Goal: Task Accomplishment & Management: Use online tool/utility

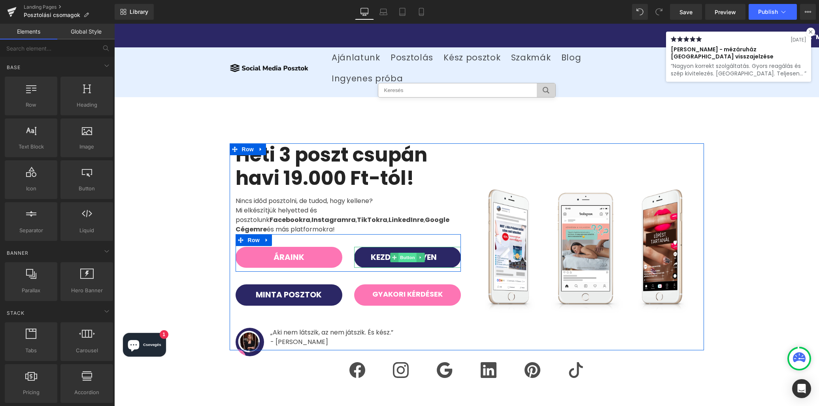
click at [406, 253] on span "Button" at bounding box center [407, 257] width 18 height 9
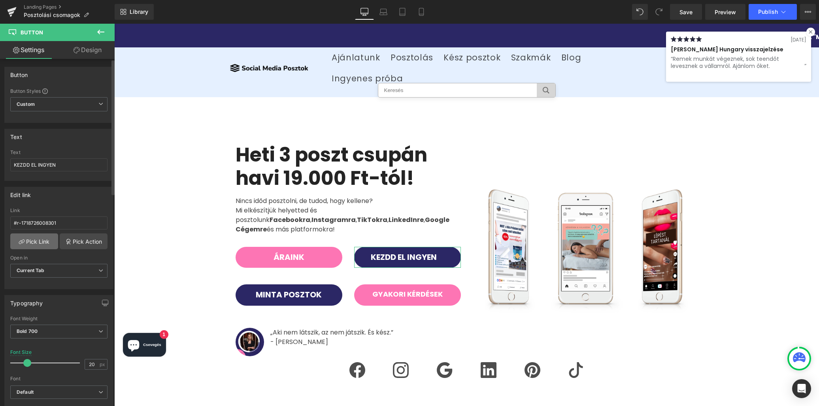
click at [46, 240] on link "Pick Link" at bounding box center [34, 242] width 48 height 16
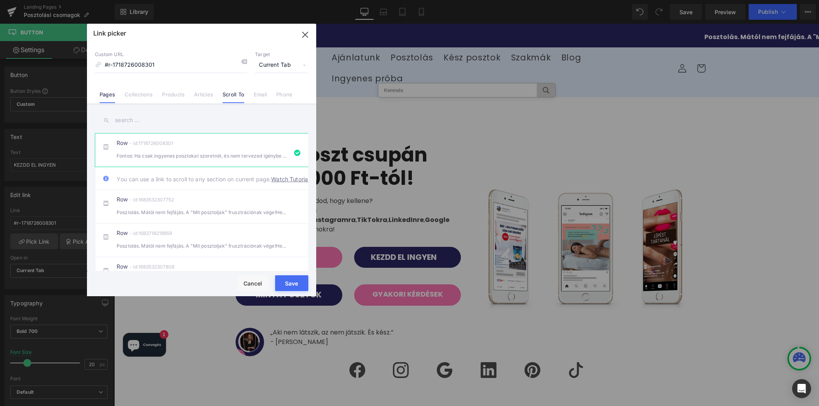
click at [107, 93] on link "Pages" at bounding box center [107, 97] width 15 height 12
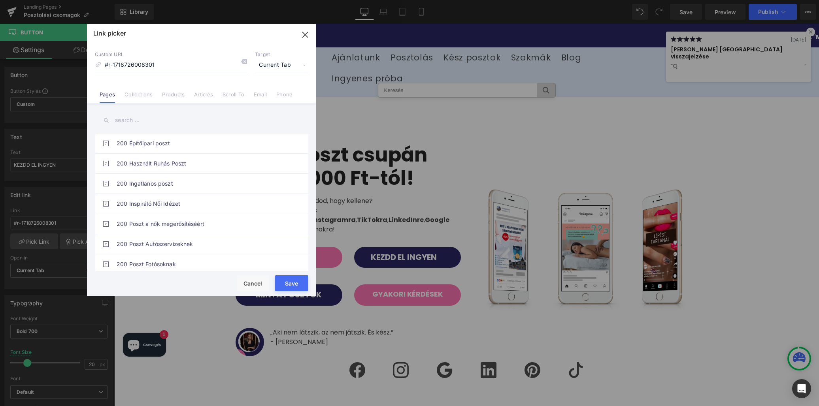
click at [142, 122] on input "text" at bounding box center [201, 120] width 213 height 18
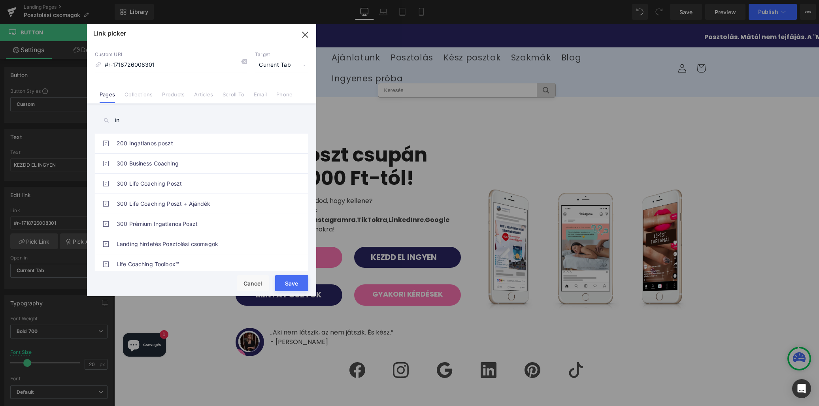
type input "i"
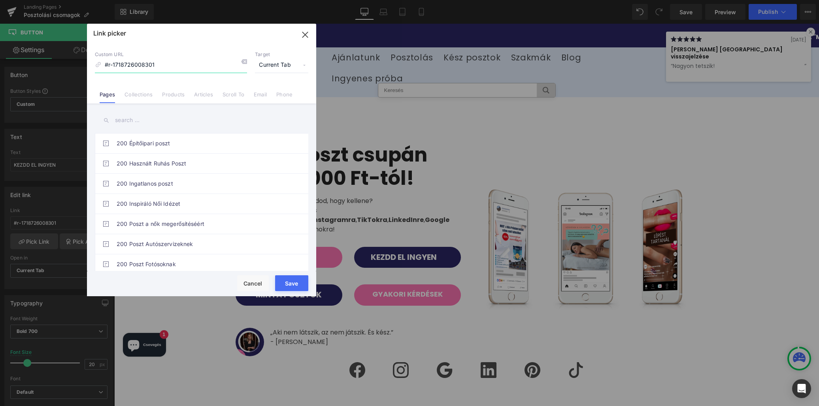
click at [151, 58] on input "#r-1718726008301" at bounding box center [171, 65] width 152 height 15
click at [142, 65] on input "#r-1718726008301" at bounding box center [171, 65] width 152 height 15
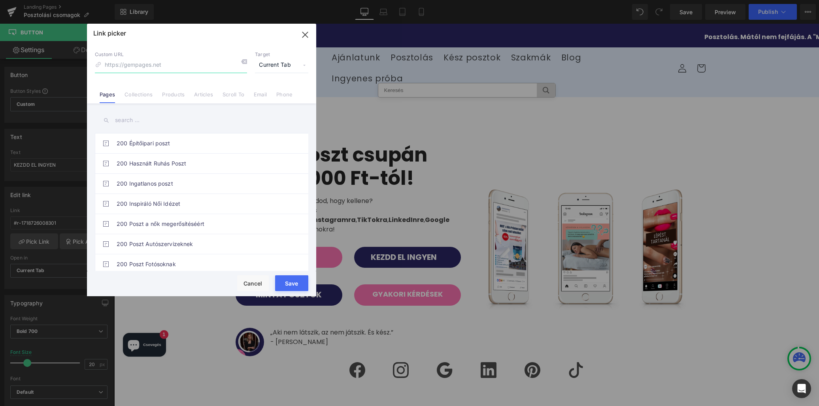
paste input "[URL][DOMAIN_NAME]"
type input "[URL][DOMAIN_NAME]"
click at [296, 284] on button "Save" at bounding box center [291, 283] width 33 height 16
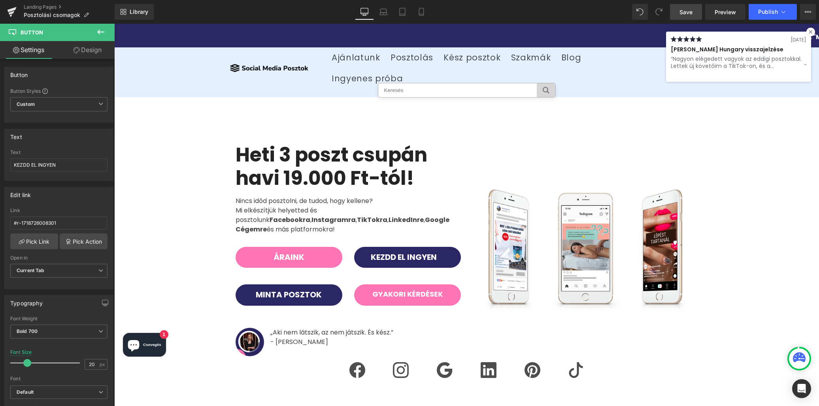
click at [692, 11] on span "Save" at bounding box center [685, 12] width 13 height 8
click at [730, 10] on span "Preview" at bounding box center [725, 12] width 21 height 8
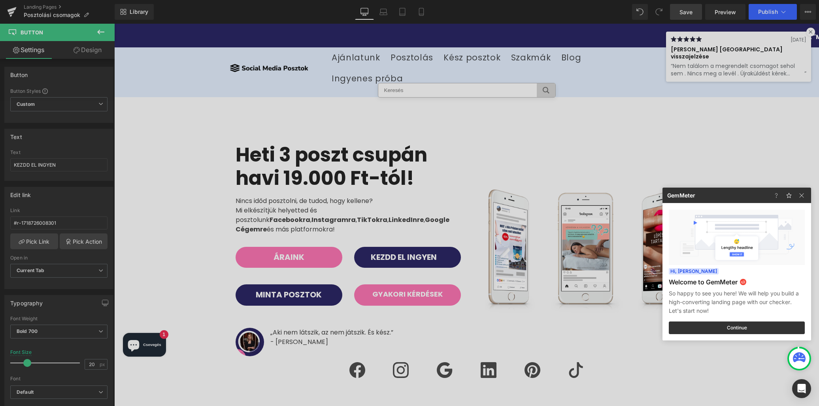
click at [768, 15] on div at bounding box center [409, 203] width 819 height 406
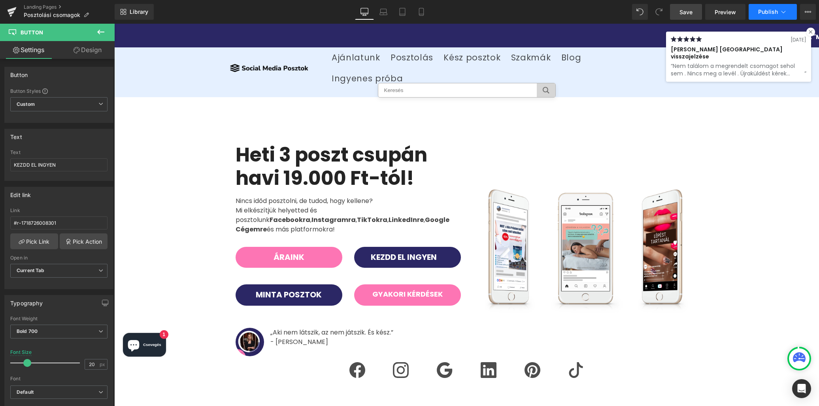
click at [764, 15] on span "Publish" at bounding box center [768, 12] width 20 height 6
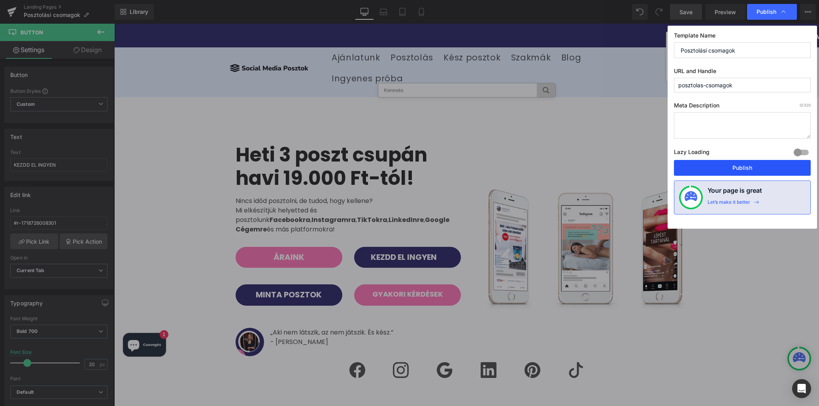
click at [744, 168] on button "Publish" at bounding box center [742, 168] width 137 height 16
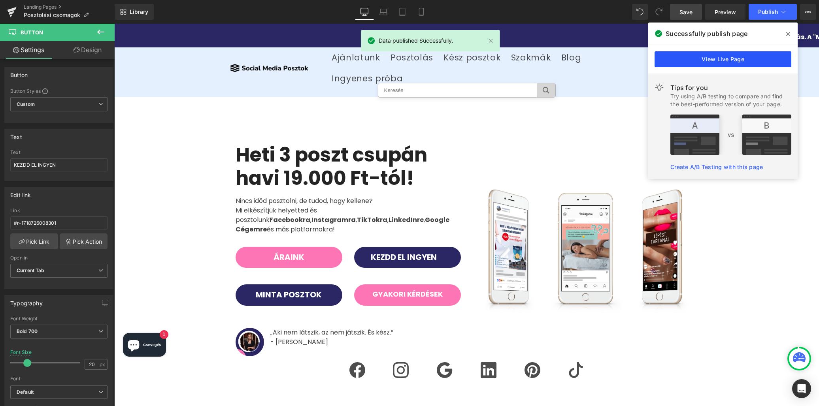
click at [748, 62] on link "View Live Page" at bounding box center [723, 59] width 137 height 16
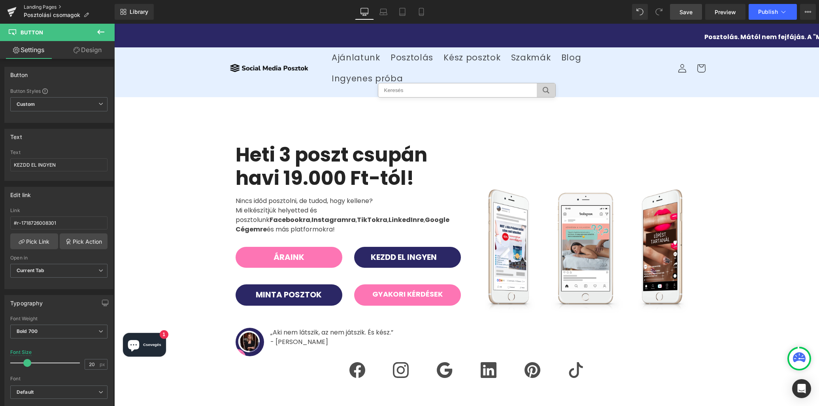
click at [51, 4] on link "Landing Pages" at bounding box center [69, 7] width 91 height 6
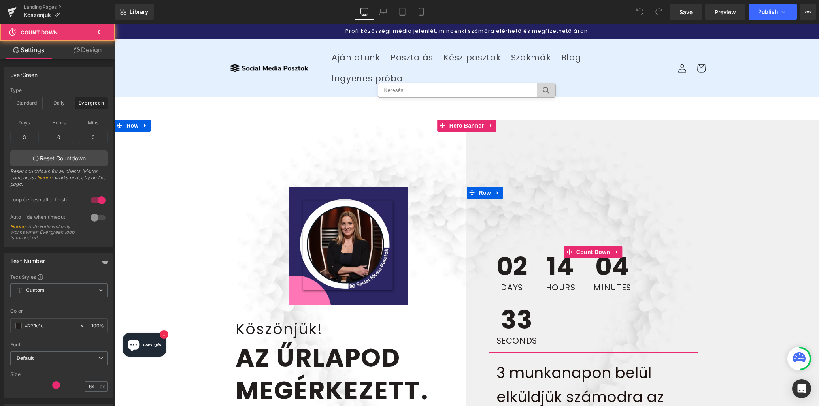
click at [513, 283] on span "Days" at bounding box center [511, 287] width 31 height 8
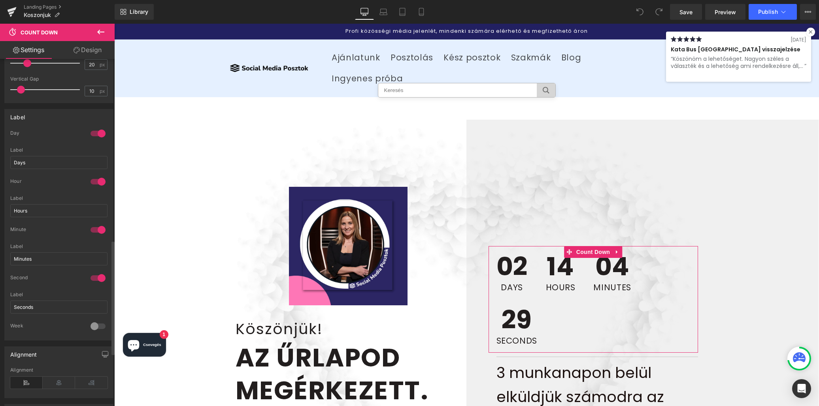
scroll to position [551, 0]
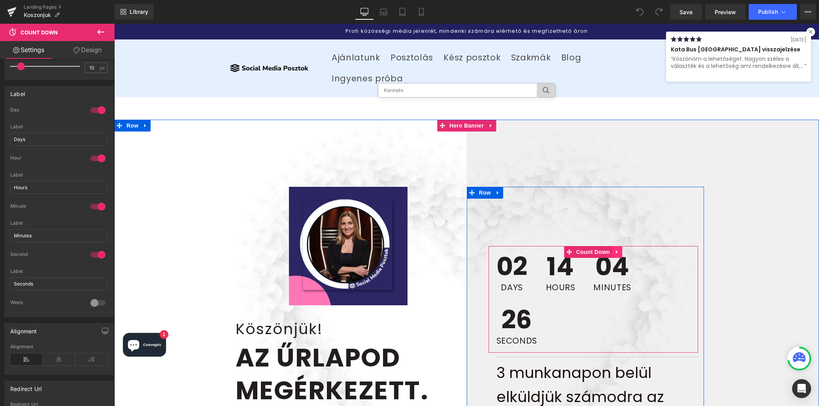
click at [618, 249] on icon at bounding box center [617, 252] width 6 height 6
click at [530, 264] on div "02 Days" at bounding box center [512, 272] width 47 height 53
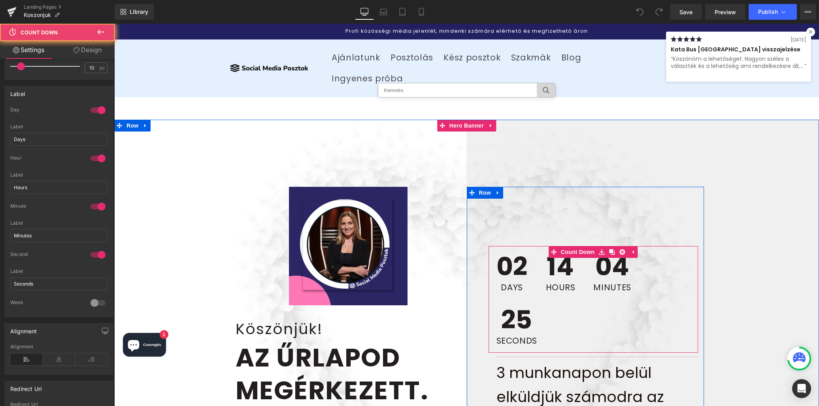
click at [515, 283] on span "Days" at bounding box center [511, 287] width 31 height 8
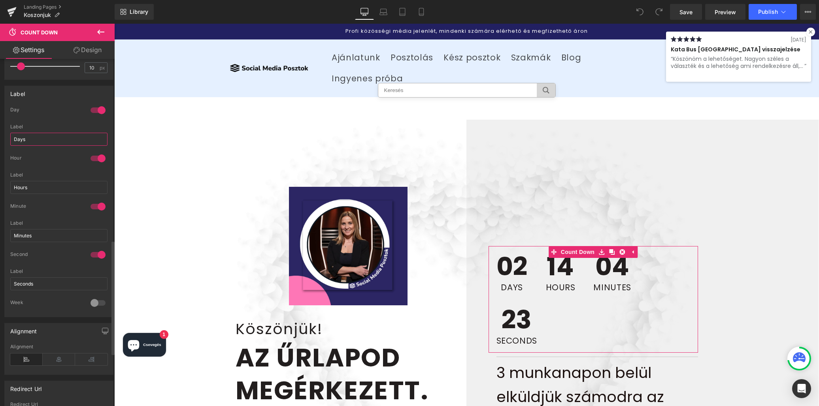
click at [18, 134] on input "Days" at bounding box center [58, 139] width 97 height 13
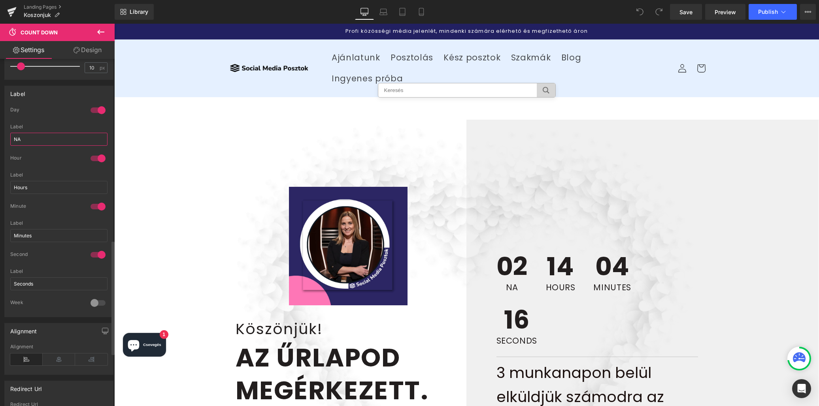
type input "N"
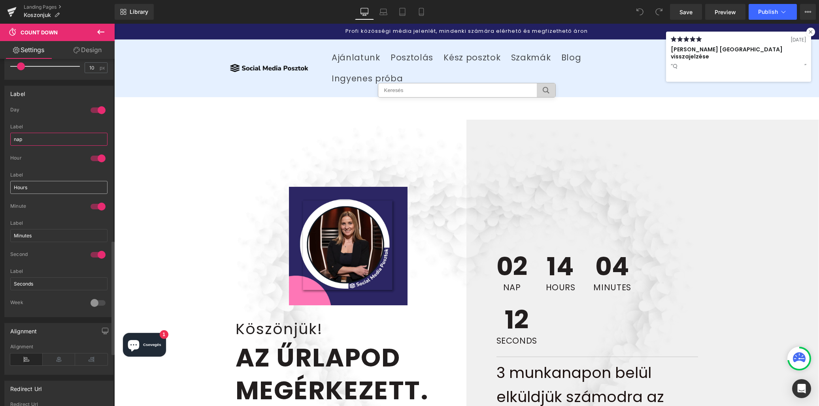
type input "nap"
click at [28, 187] on input "Hours" at bounding box center [58, 187] width 97 height 13
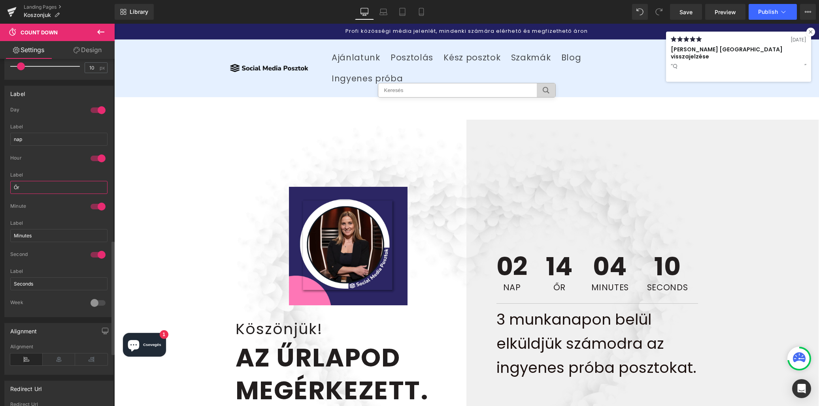
type input "Ő"
type input "Óra"
click at [24, 235] on input "Minutes" at bounding box center [58, 235] width 97 height 13
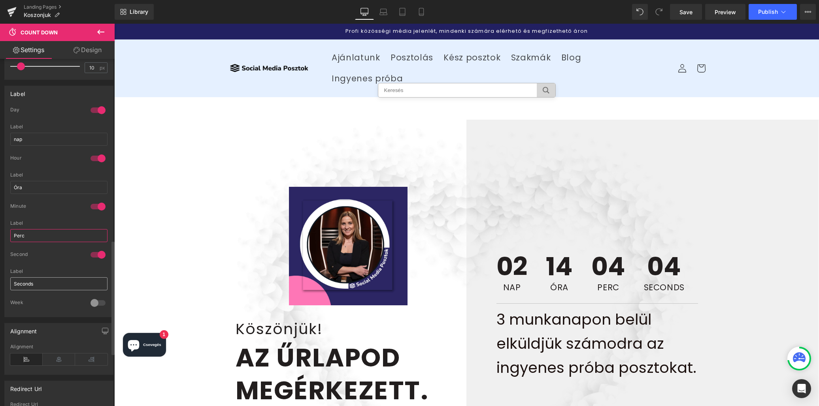
type input "Perc"
click at [24, 282] on input "Seconds" at bounding box center [58, 283] width 97 height 13
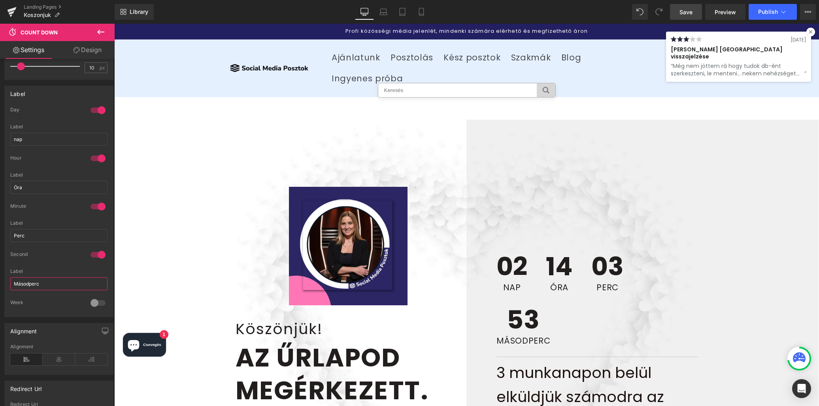
type input "Másodperc"
click at [687, 12] on span "Save" at bounding box center [685, 12] width 13 height 8
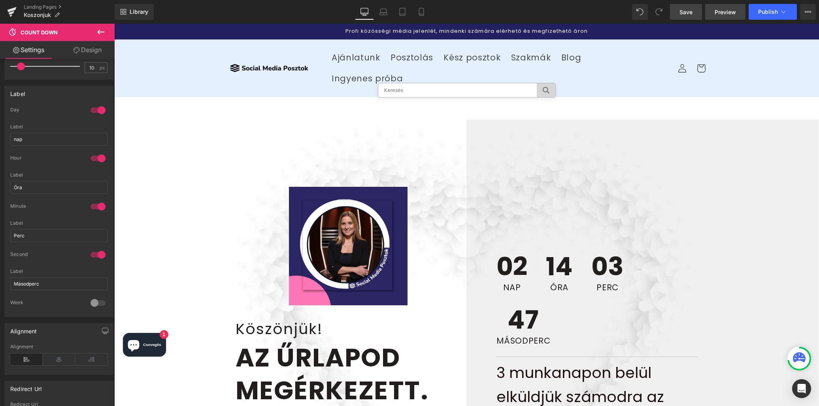
click at [722, 15] on span "Preview" at bounding box center [725, 12] width 21 height 8
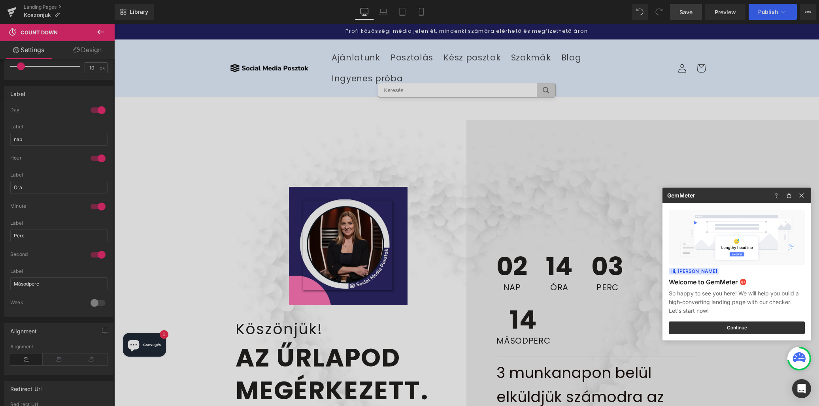
click at [762, 12] on div at bounding box center [409, 203] width 819 height 406
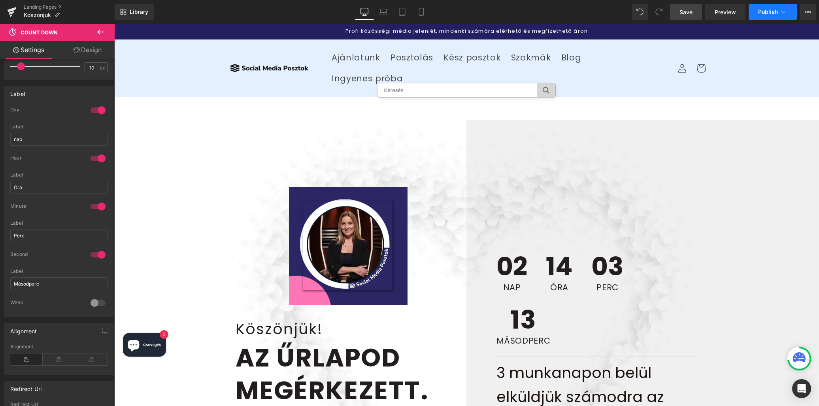
click at [766, 15] on button "Publish" at bounding box center [773, 12] width 48 height 16
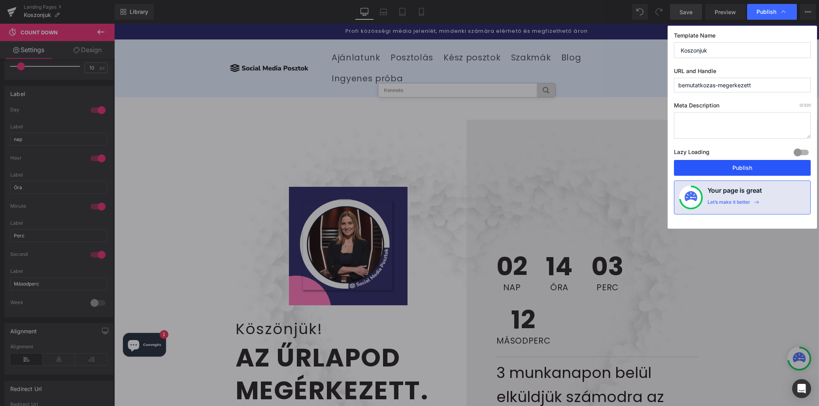
click at [743, 172] on button "Publish" at bounding box center [742, 168] width 137 height 16
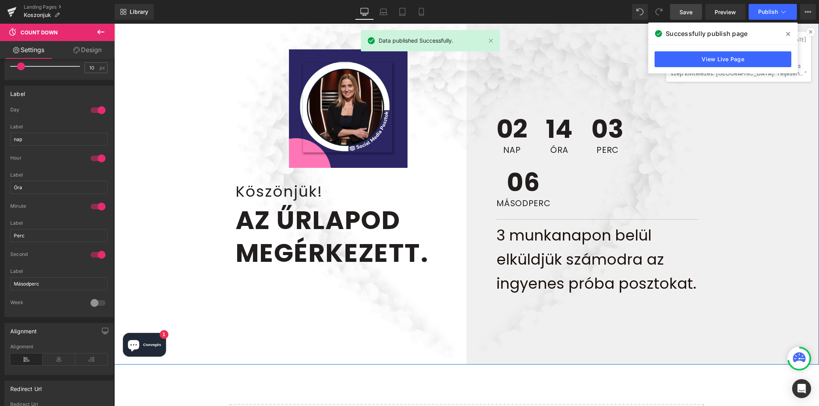
scroll to position [143, 0]
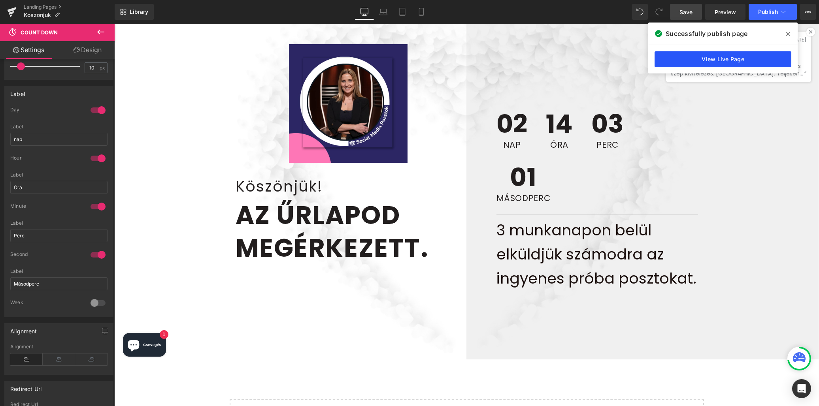
click at [747, 58] on link "View Live Page" at bounding box center [723, 59] width 137 height 16
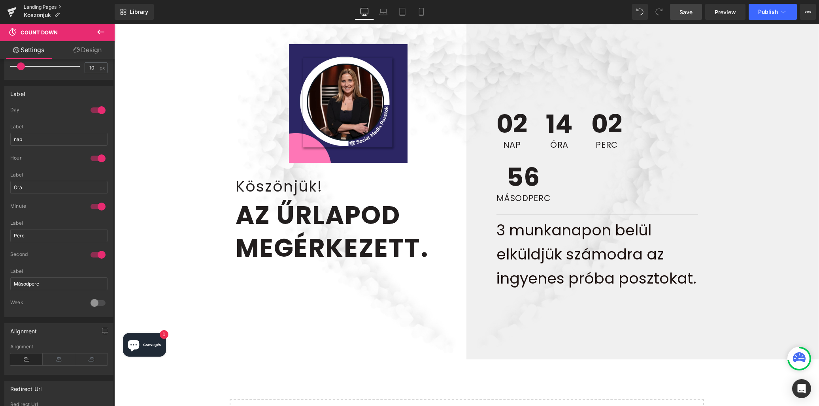
click at [35, 6] on link "Landing Pages" at bounding box center [69, 7] width 91 height 6
